Goal: Task Accomplishment & Management: Manage account settings

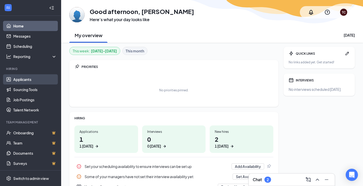
click at [24, 79] on link "Applicants" at bounding box center [35, 79] width 44 height 10
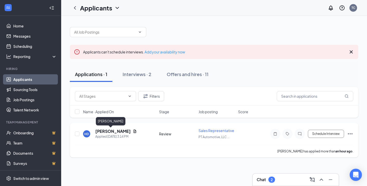
click at [102, 130] on h5 "[PERSON_NAME]" at bounding box center [112, 132] width 35 height 6
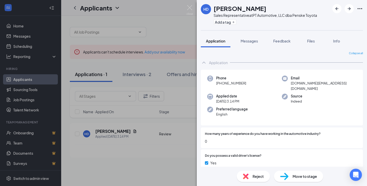
click at [179, 151] on div "HD [PERSON_NAME] Sales Representative at PT Automotive, LLC dba Penske Toyota A…" at bounding box center [183, 93] width 367 height 186
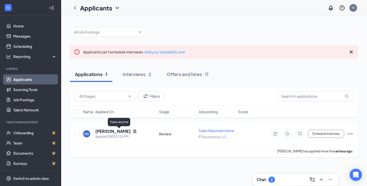
click at [133, 131] on icon "Document" at bounding box center [135, 131] width 4 height 4
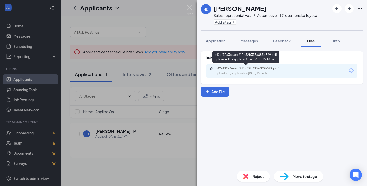
click at [236, 70] on div "c42af32a3eaacf911452b333a885b599.pdf" at bounding box center [251, 69] width 71 height 4
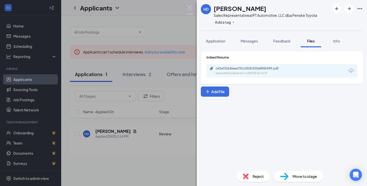
click at [146, 149] on div "HD [PERSON_NAME] Sales Representative at PT Automotive, LLC dba Penske Toyota A…" at bounding box center [183, 93] width 367 height 186
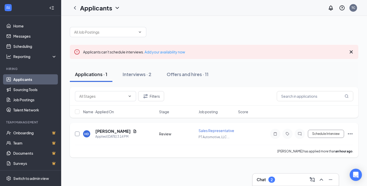
click at [77, 135] on input "checkbox" at bounding box center [77, 134] width 5 height 5
checkbox input "true"
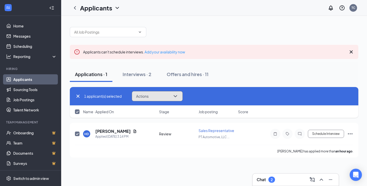
click at [148, 96] on span "Actions" at bounding box center [142, 97] width 12 height 4
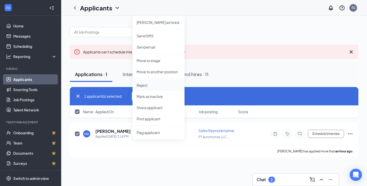
click at [145, 84] on p "Reject" at bounding box center [159, 85] width 44 height 5
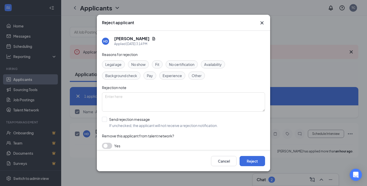
click at [194, 76] on span "Other" at bounding box center [197, 76] width 10 height 6
click at [105, 147] on button "button" at bounding box center [107, 146] width 10 height 6
click at [251, 161] on button "Reject" at bounding box center [252, 161] width 25 height 10
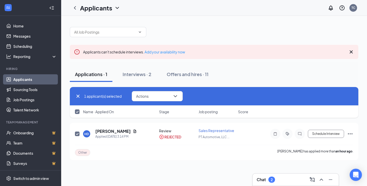
click at [22, 78] on link "Applicants" at bounding box center [35, 79] width 44 height 10
click at [265, 59] on div "Applicants can't schedule interviews. Add your availability now Applications · …" at bounding box center [214, 91] width 289 height 138
